Goal: Task Accomplishment & Management: Manage account settings

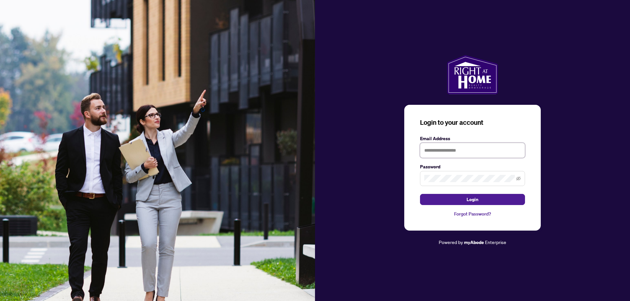
click at [469, 154] on input "text" at bounding box center [472, 150] width 105 height 15
type input "**********"
click at [420, 194] on button "Login" at bounding box center [472, 199] width 105 height 11
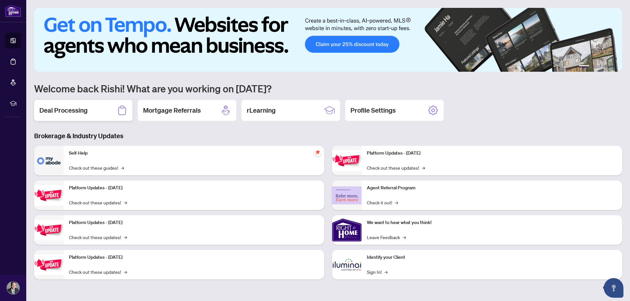
click at [68, 112] on h2 "Deal Processing" at bounding box center [63, 110] width 48 height 9
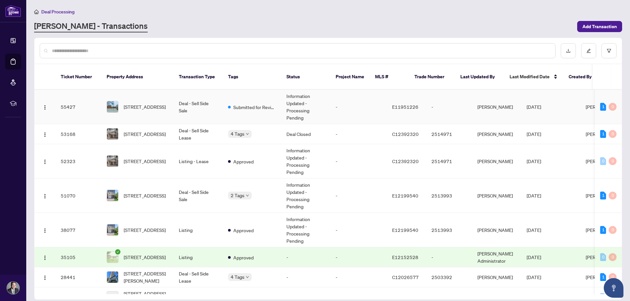
click at [156, 103] on span "[STREET_ADDRESS]" at bounding box center [145, 106] width 42 height 7
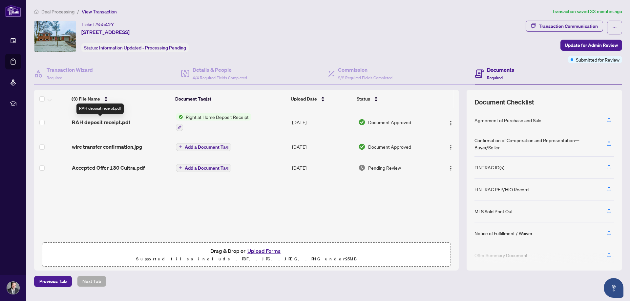
click at [112, 121] on span "RAH deposit receipt.pdf" at bounding box center [101, 122] width 58 height 8
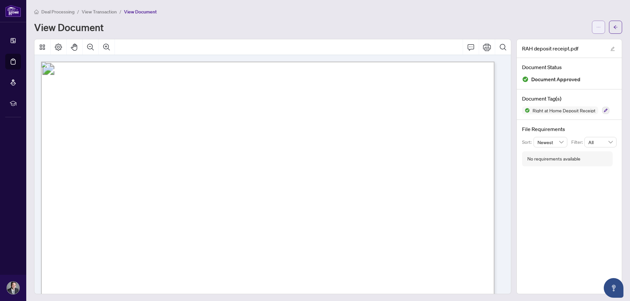
click at [596, 29] on button "button" at bounding box center [598, 27] width 13 height 13
click at [483, 47] on icon "Print" at bounding box center [487, 47] width 8 height 7
click at [613, 26] on icon "arrow-left" at bounding box center [615, 27] width 4 height 4
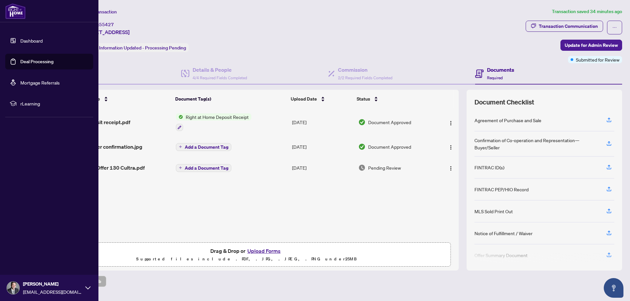
click at [88, 286] on icon at bounding box center [87, 288] width 5 height 5
click at [29, 250] on span "Logout" at bounding box center [26, 249] width 15 height 10
